Goal: Download file/media

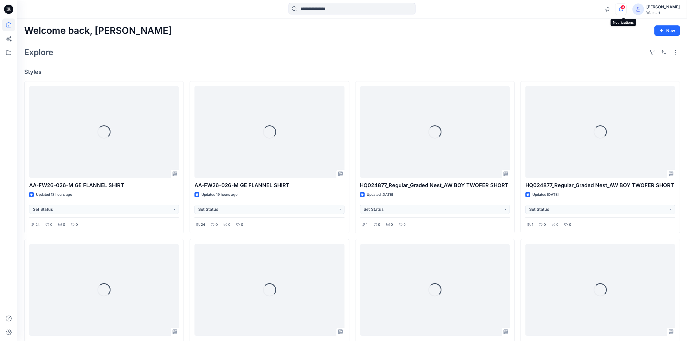
click at [623, 10] on icon "button" at bounding box center [620, 9] width 11 height 12
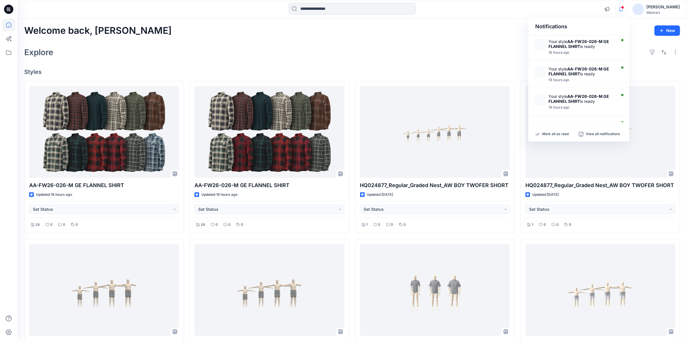
click at [437, 35] on div "Welcome back, Shabbir New" at bounding box center [352, 30] width 656 height 11
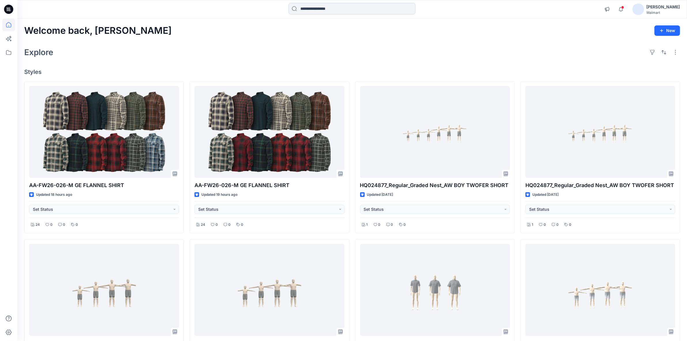
click at [323, 12] on input at bounding box center [351, 9] width 127 height 12
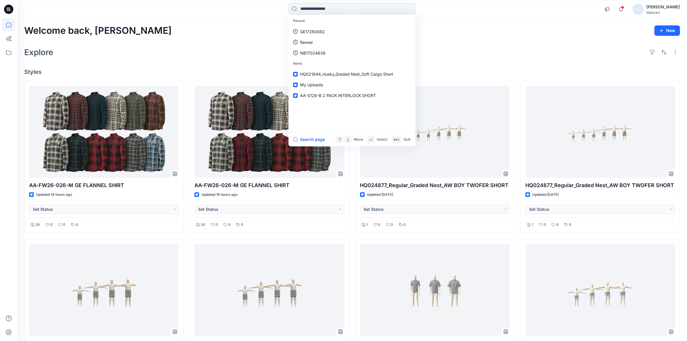
paste input "*****"
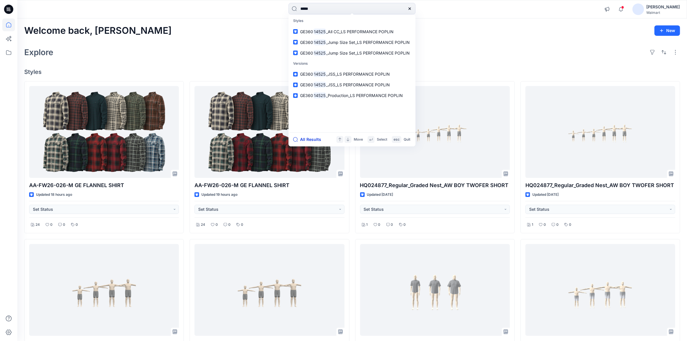
type input "*****"
click at [317, 138] on button "All Results" at bounding box center [309, 139] width 32 height 7
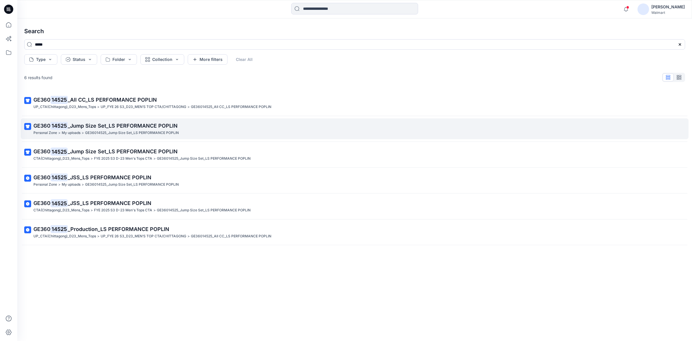
click at [63, 128] on mark "14525" at bounding box center [58, 125] width 17 height 8
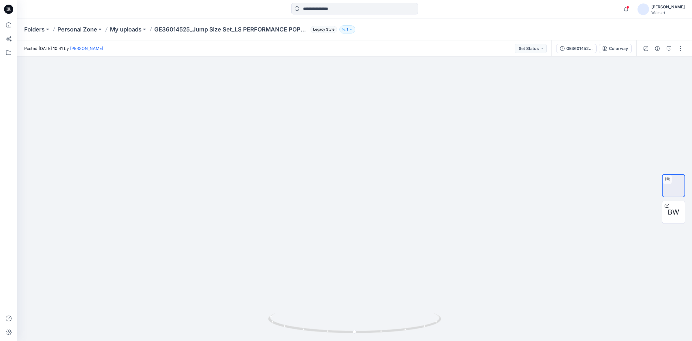
drag, startPoint x: 460, startPoint y: 18, endPoint x: 469, endPoint y: 25, distance: 11.4
click at [460, 18] on div "Notifications Your style AA-FW26-026-M GE FLANNEL SHIRT is ready 18 hours ago Y…" at bounding box center [354, 9] width 675 height 18
click at [674, 211] on span "BW" at bounding box center [674, 212] width 12 height 10
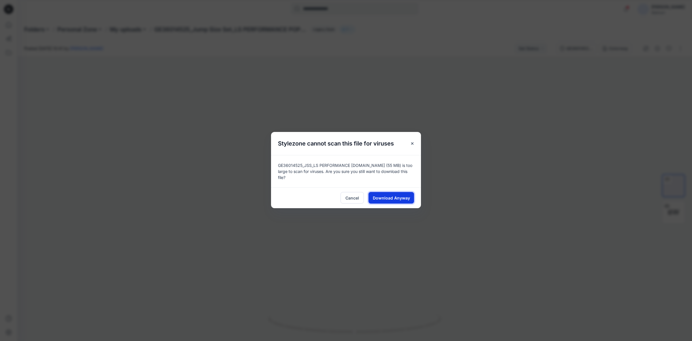
click at [383, 197] on span "Download Anyway" at bounding box center [391, 198] width 37 height 6
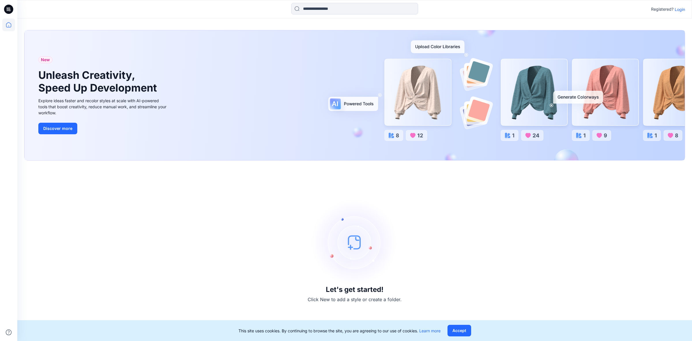
click at [490, 6] on div at bounding box center [355, 9] width 338 height 13
click at [680, 6] on p "Login" at bounding box center [680, 9] width 10 height 6
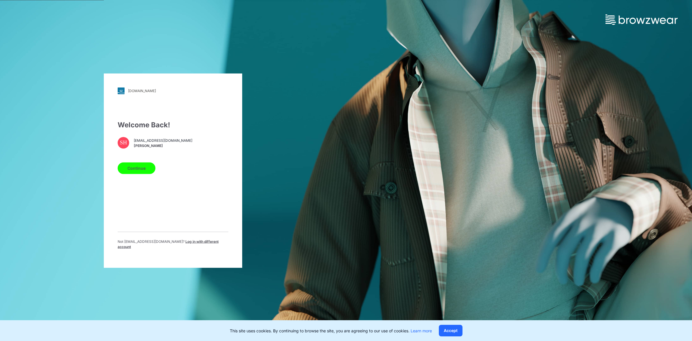
click at [133, 171] on button "Continue" at bounding box center [137, 168] width 38 height 12
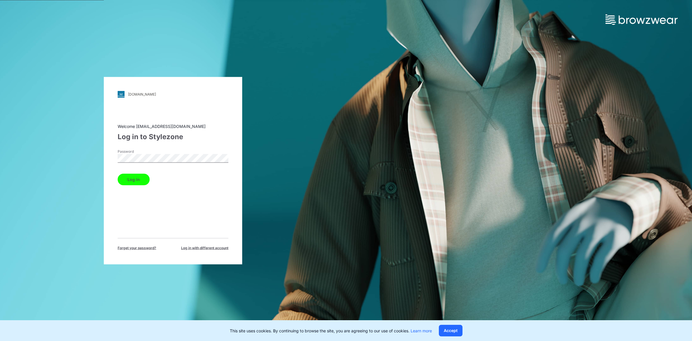
click at [138, 182] on button "Log in" at bounding box center [134, 179] width 32 height 12
